Goal: Use online tool/utility: Utilize a website feature to perform a specific function

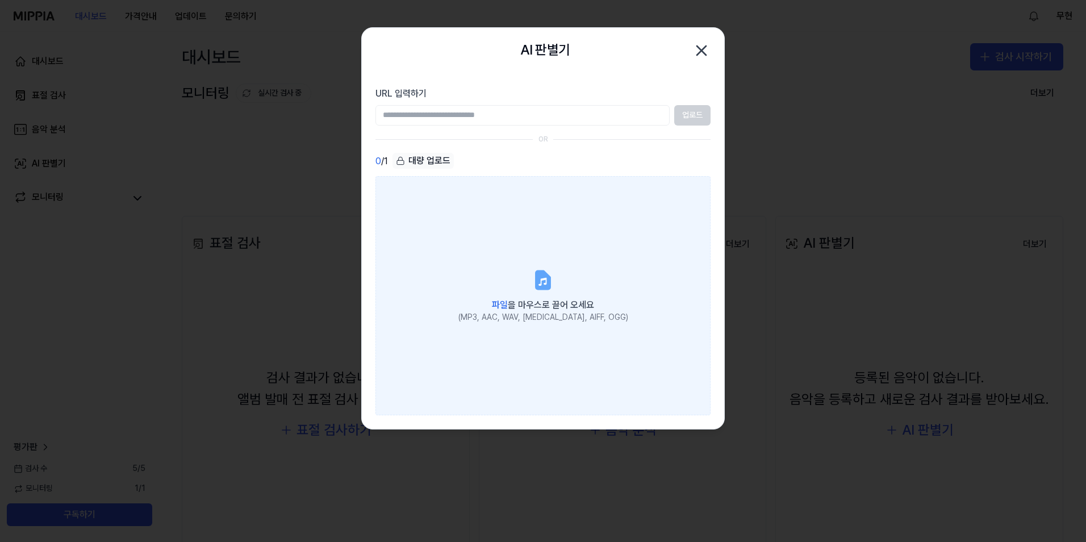
click at [546, 271] on icon at bounding box center [542, 280] width 23 height 23
click at [0, 0] on input "파일 을 마우스로 끌어 오세요 (MP3, AAC, WAV, [MEDICAL_DATA], AIFF, OGG)" at bounding box center [0, 0] width 0 height 0
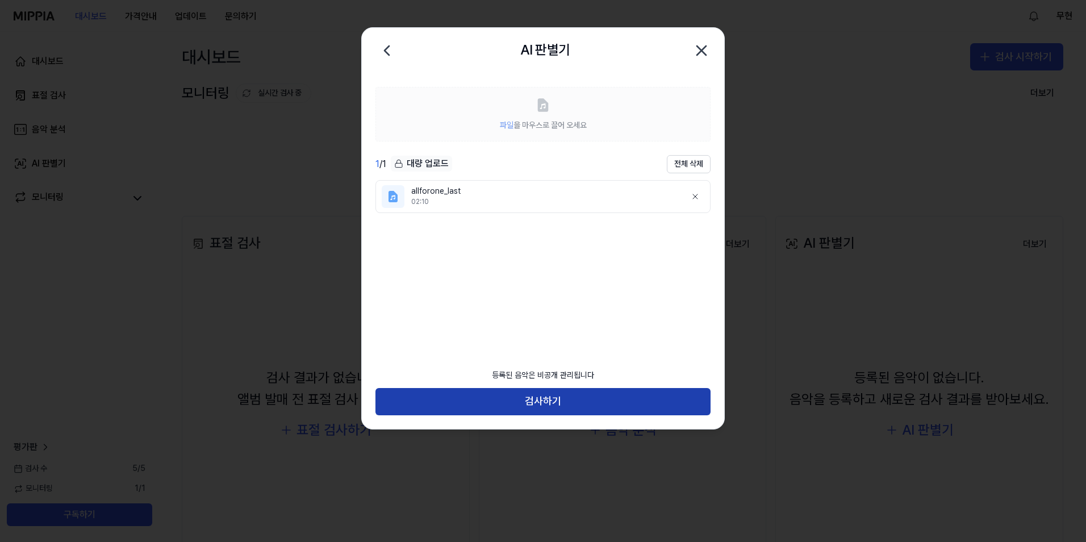
click at [534, 405] on button "검사하기" at bounding box center [542, 401] width 335 height 27
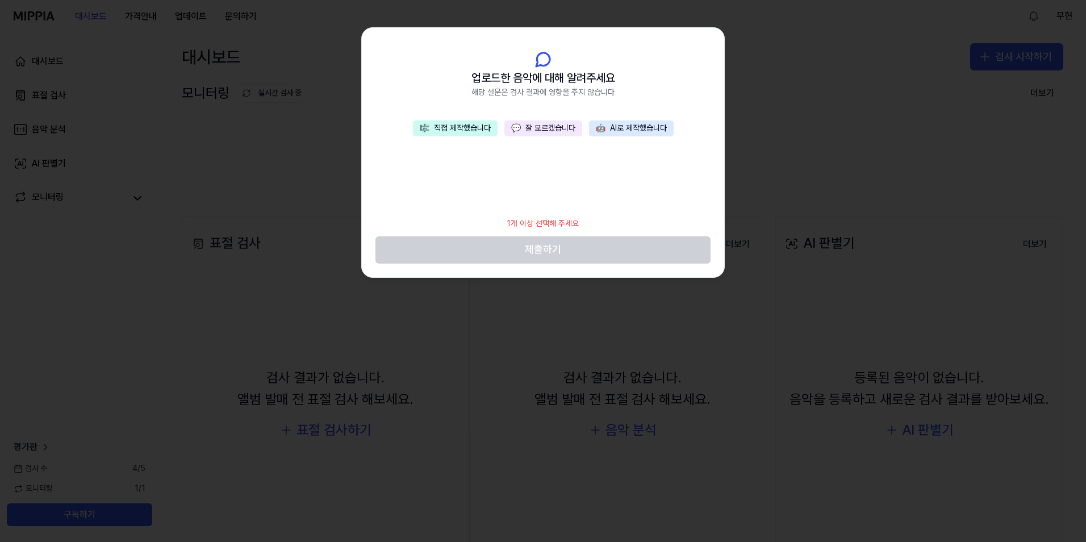
click at [451, 126] on button "🎼 직접 제작했습니다" at bounding box center [455, 128] width 85 height 16
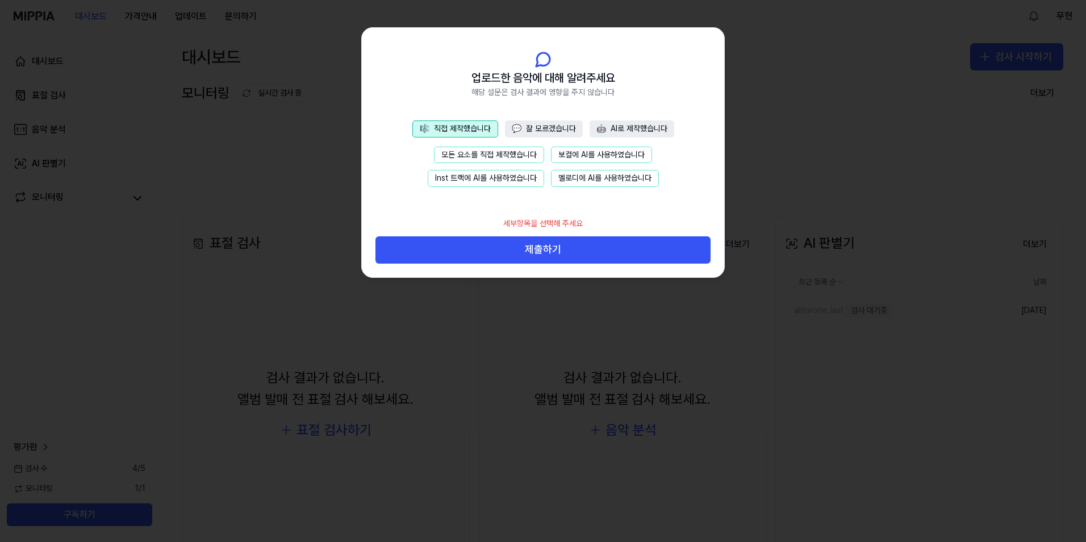
click at [462, 160] on button "모든 요소를 직접 제작했습니다" at bounding box center [489, 154] width 110 height 17
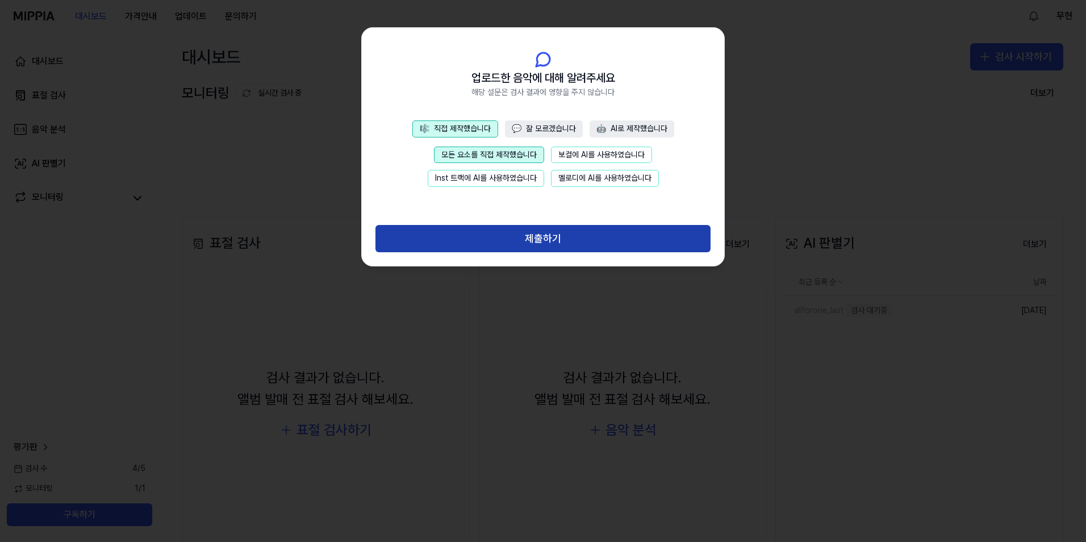
click at [517, 242] on button "제출하기" at bounding box center [542, 238] width 335 height 27
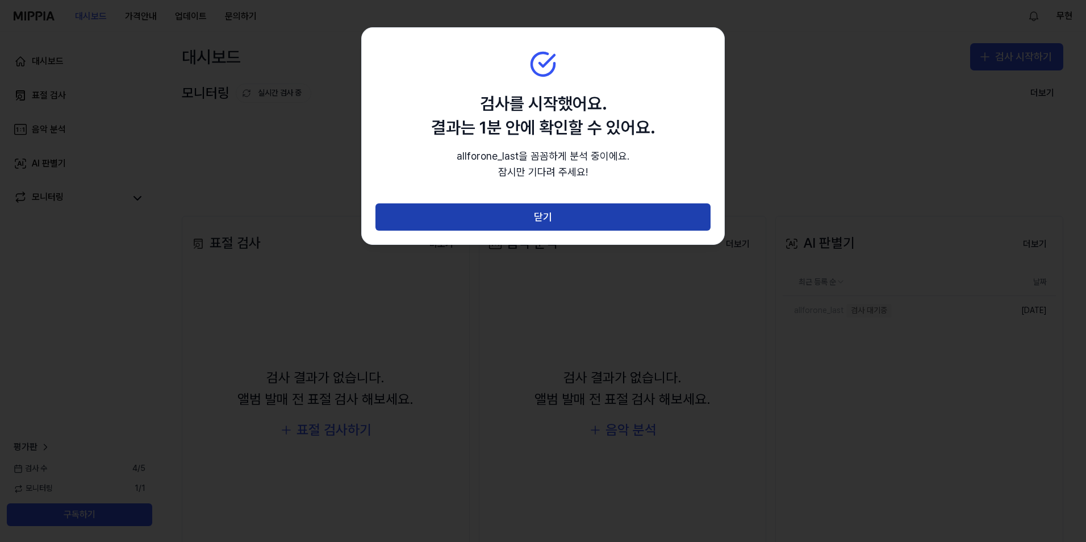
click at [543, 214] on button "닫기" at bounding box center [542, 216] width 335 height 27
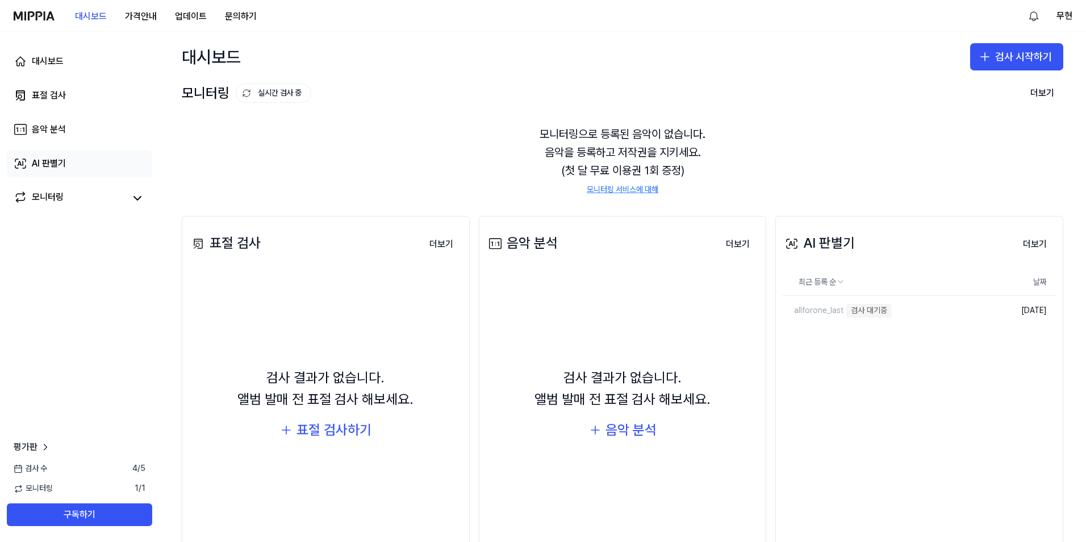
click at [68, 160] on link "AI 판별기" at bounding box center [79, 163] width 145 height 27
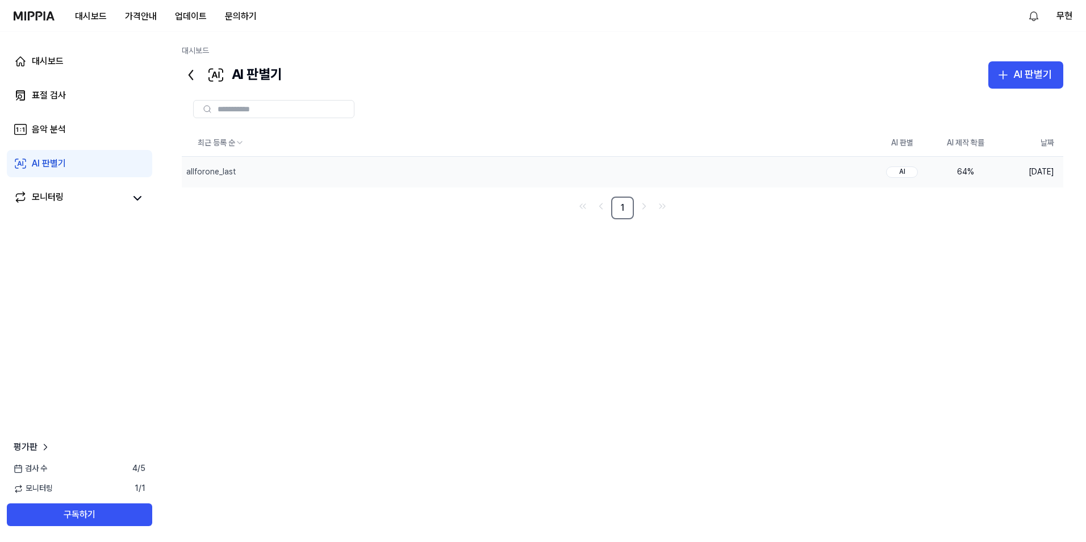
click at [905, 171] on div "AI" at bounding box center [902, 171] width 32 height 11
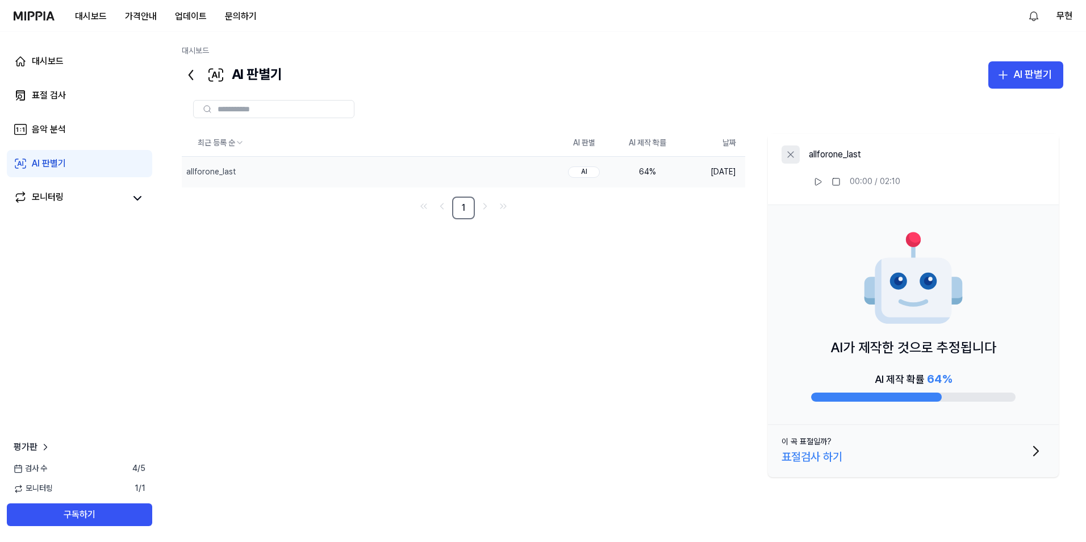
click at [790, 155] on icon at bounding box center [790, 154] width 11 height 11
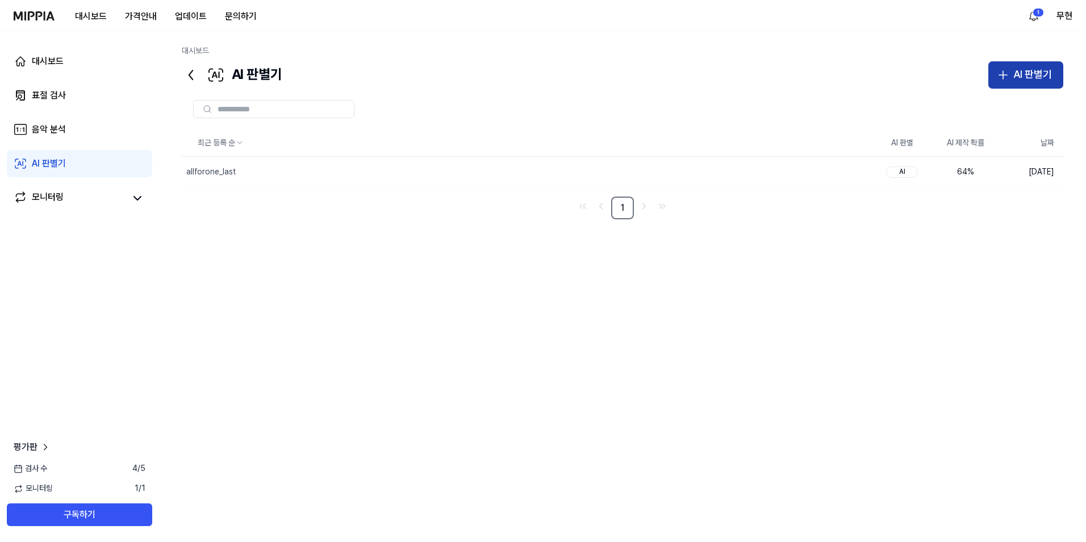
click at [1024, 74] on div "AI 판별기" at bounding box center [1032, 74] width 39 height 16
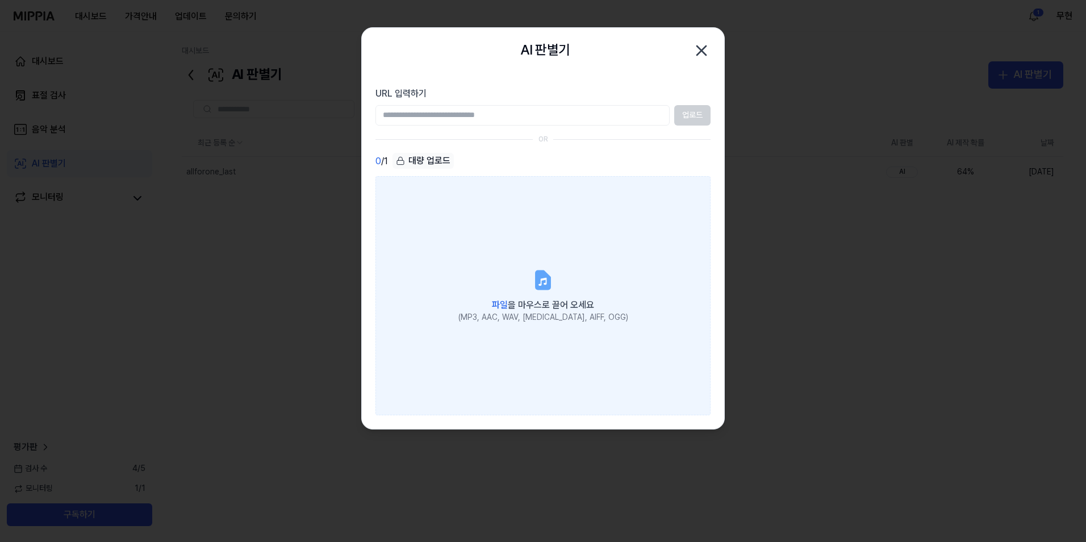
click at [550, 270] on icon at bounding box center [542, 280] width 23 height 23
click at [0, 0] on input "파일 을 마우스로 끌어 오세요 (MP3, AAC, WAV, [MEDICAL_DATA], AIFF, OGG)" at bounding box center [0, 0] width 0 height 0
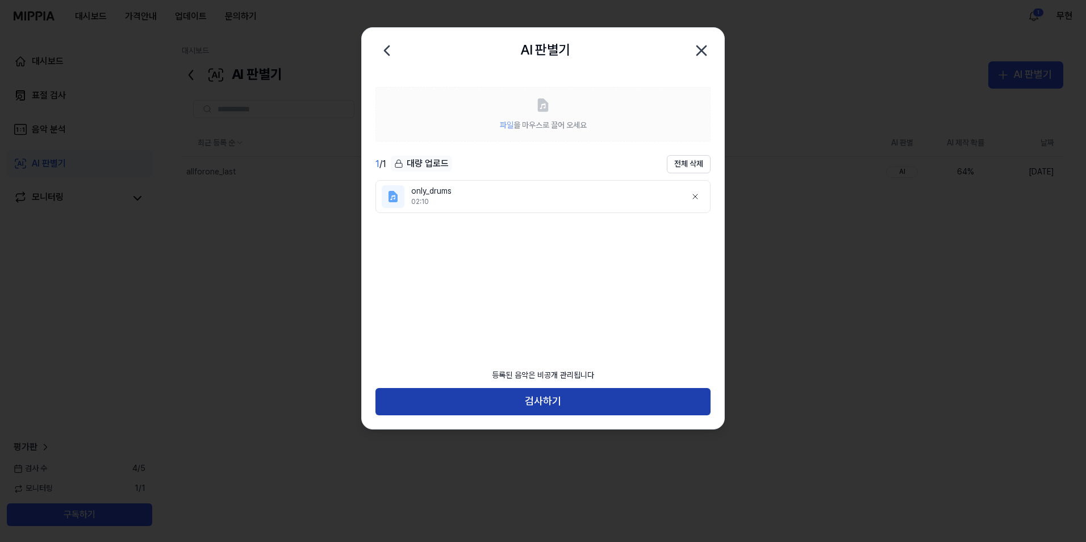
click at [570, 400] on button "검사하기" at bounding box center [542, 401] width 335 height 27
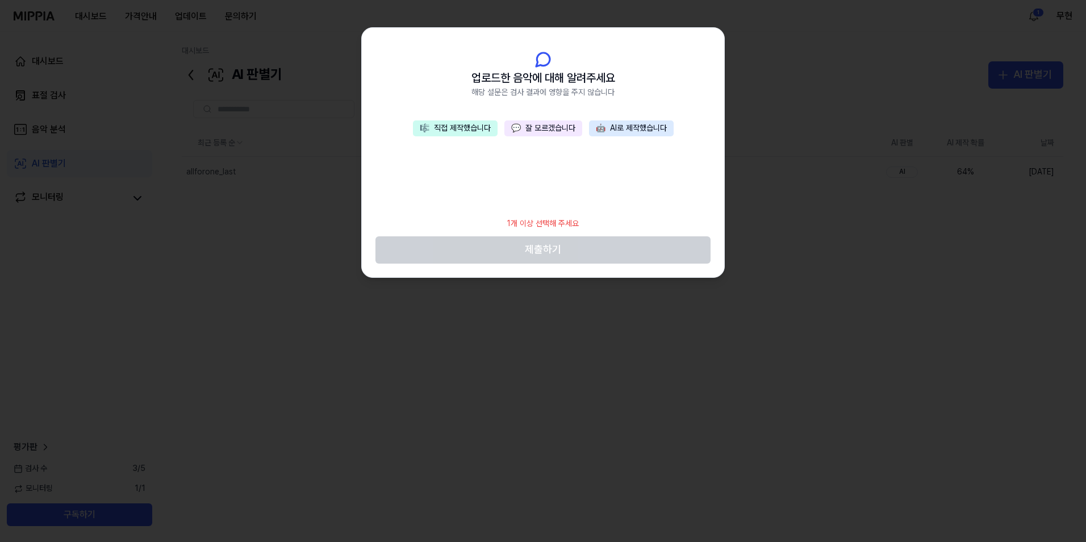
click at [467, 127] on button "🎼 직접 제작했습니다" at bounding box center [455, 128] width 85 height 16
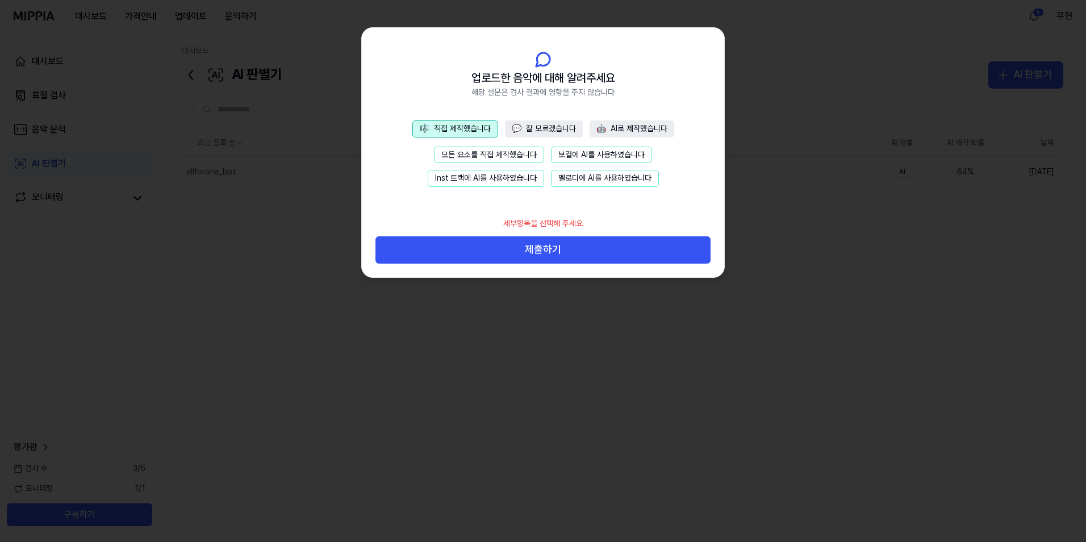
click at [468, 152] on button "모든 요소를 직접 제작했습니다" at bounding box center [489, 154] width 110 height 17
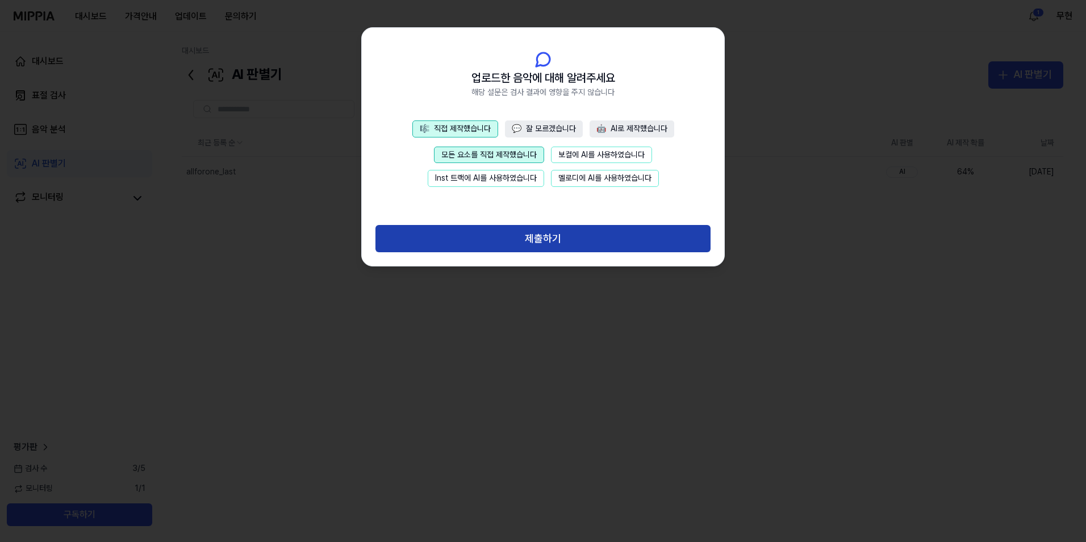
click at [529, 240] on button "제출하기" at bounding box center [542, 238] width 335 height 27
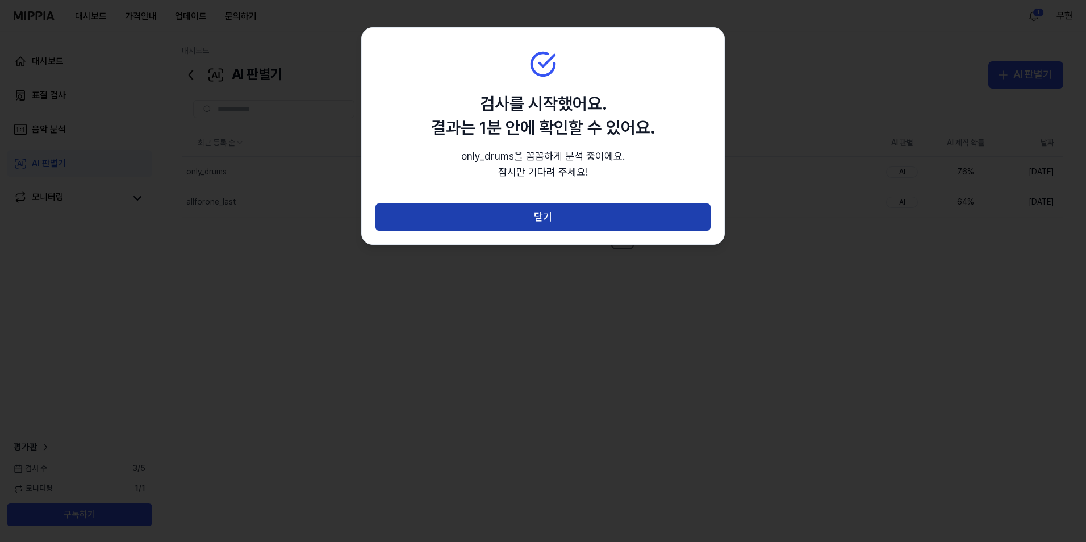
click at [587, 212] on button "닫기" at bounding box center [542, 216] width 335 height 27
